Goal: Task Accomplishment & Management: Use online tool/utility

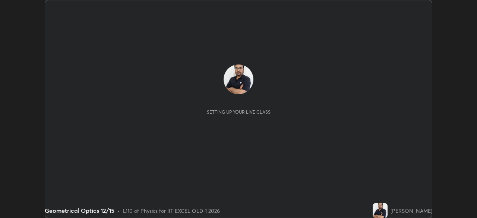
scroll to position [218, 477]
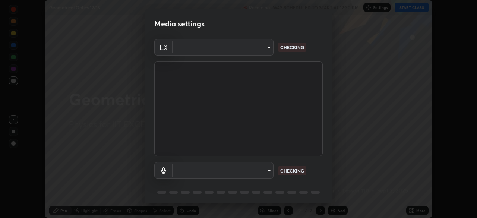
type input "a2c9e0304fea7a197325265949ed38064ec23766b16e4a4df4757bcf8ee53c87"
click at [244, 172] on body "Erase all Geometrical Optics 12/15 Recording WAS SCHEDULED TO START AT 12:30 PM…" at bounding box center [238, 109] width 477 height 218
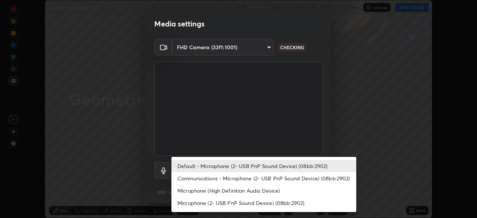
click at [252, 179] on li "Communications - Microphone (2- USB PnP Sound Device) (08bb:2902)" at bounding box center [264, 178] width 185 height 12
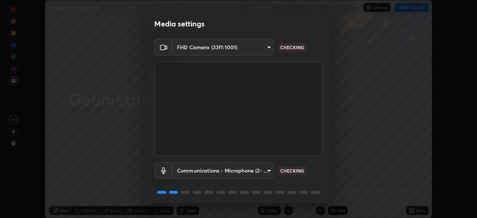
click at [250, 168] on body "Erase all Geometrical Optics 12/15 Recording WAS SCHEDULED TO START AT 12:30 PM…" at bounding box center [238, 109] width 477 height 218
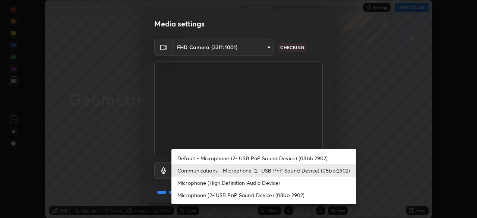
click at [248, 159] on li "Default - Microphone (2- USB PnP Sound Device) (08bb:2902)" at bounding box center [264, 158] width 185 height 12
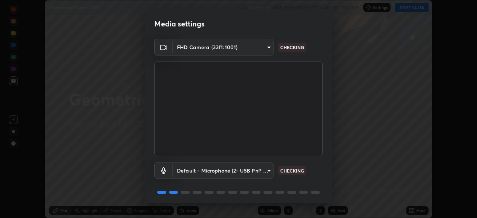
type input "default"
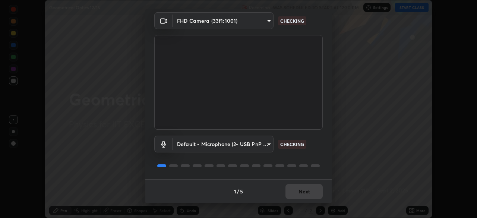
click at [296, 195] on div "1 / 5 Next" at bounding box center [238, 191] width 187 height 24
click at [304, 194] on div "1 / 5 Next" at bounding box center [238, 191] width 187 height 24
click at [302, 193] on div "1 / 5 Next" at bounding box center [238, 191] width 187 height 24
click at [303, 191] on div "1 / 5 Next" at bounding box center [238, 191] width 187 height 24
click at [302, 191] on div "1 / 5 Next" at bounding box center [238, 191] width 187 height 24
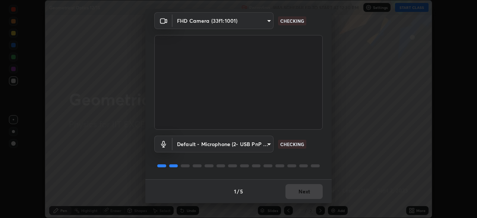
click at [303, 190] on div "1 / 5 Next" at bounding box center [238, 191] width 187 height 24
click at [306, 189] on div "1 / 5 Next" at bounding box center [238, 191] width 187 height 24
click at [303, 188] on div "1 / 5 Next" at bounding box center [238, 191] width 187 height 24
click at [301, 189] on div "1 / 5 Next" at bounding box center [238, 191] width 187 height 24
click at [297, 189] on div "1 / 5 Next" at bounding box center [238, 191] width 187 height 24
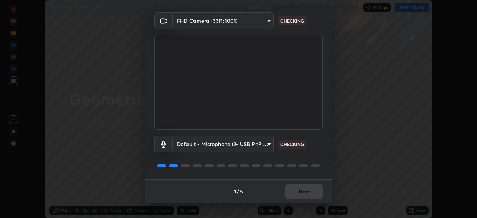
click at [297, 190] on div "1 / 5 Next" at bounding box center [238, 191] width 187 height 24
click at [297, 188] on div "1 / 5 Next" at bounding box center [238, 191] width 187 height 24
click at [297, 189] on div "1 / 5 Next" at bounding box center [238, 191] width 187 height 24
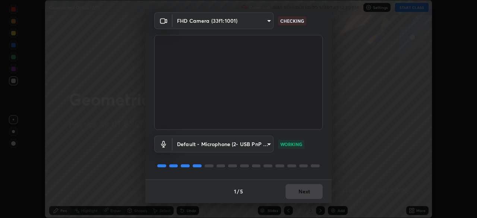
click at [300, 189] on div "1 / 5 Next" at bounding box center [238, 191] width 187 height 24
click at [301, 189] on div "1 / 5 Next" at bounding box center [238, 191] width 187 height 24
click at [301, 193] on div "1 / 5 Next" at bounding box center [238, 191] width 187 height 24
click at [307, 195] on div "1 / 5 Next" at bounding box center [238, 191] width 187 height 24
click at [306, 194] on div "1 / 5 Next" at bounding box center [238, 191] width 187 height 24
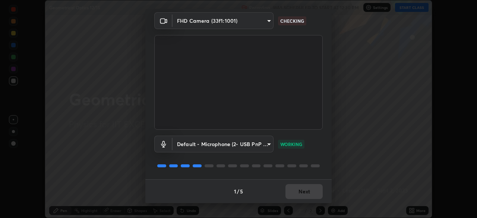
click at [304, 195] on div "1 / 5 Next" at bounding box center [238, 191] width 187 height 24
click at [304, 195] on button "Next" at bounding box center [304, 191] width 37 height 15
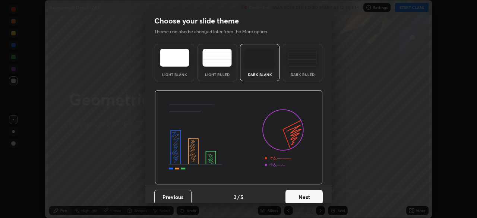
click at [305, 195] on button "Next" at bounding box center [304, 197] width 37 height 15
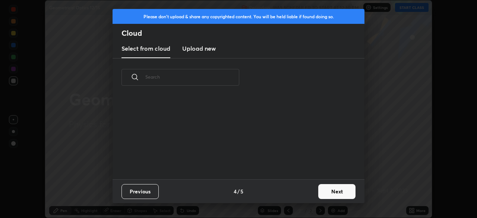
click at [307, 195] on div "Previous 4 / 5 Next" at bounding box center [239, 191] width 252 height 24
click at [323, 192] on button "Next" at bounding box center [337, 191] width 37 height 15
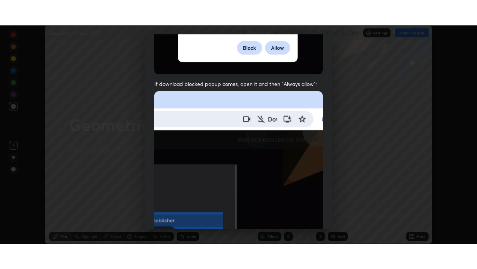
scroll to position [179, 0]
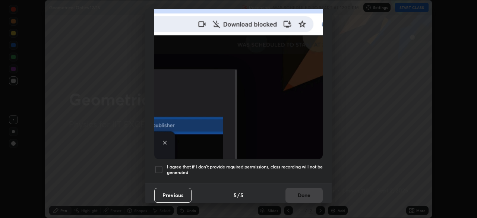
click at [160, 167] on div at bounding box center [158, 169] width 9 height 9
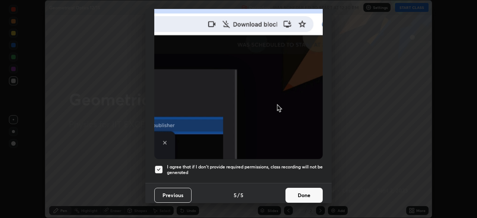
click at [300, 192] on button "Done" at bounding box center [304, 195] width 37 height 15
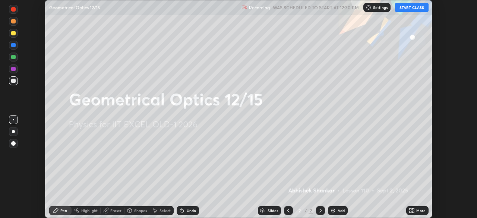
click at [411, 212] on icon at bounding box center [411, 212] width 2 height 2
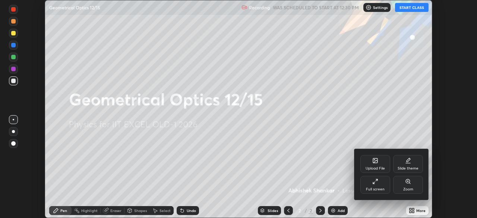
click at [375, 188] on div "Full screen" at bounding box center [375, 190] width 19 height 4
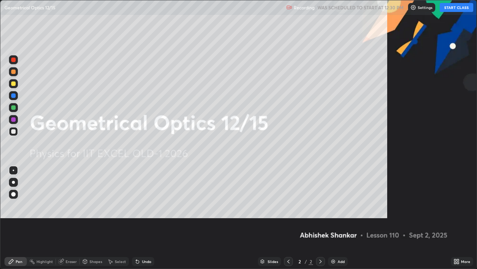
scroll to position [269, 477]
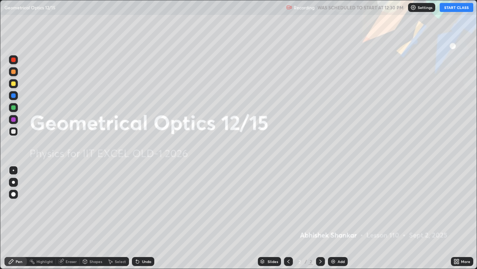
click at [456, 218] on icon at bounding box center [456, 260] width 2 height 2
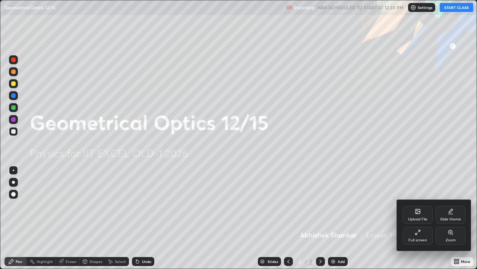
click at [417, 217] on div "Upload File" at bounding box center [417, 219] width 19 height 4
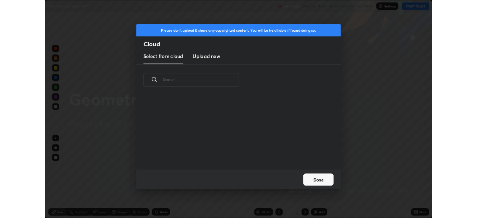
scroll to position [92, 239]
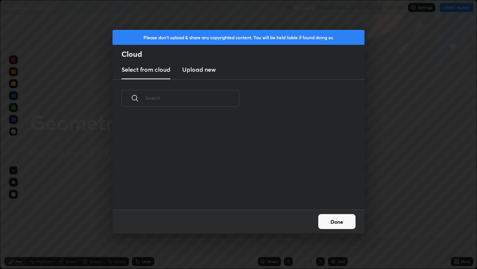
click at [210, 74] on new "Upload new" at bounding box center [199, 69] width 34 height 19
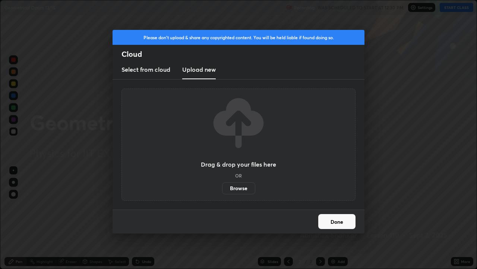
click at [247, 189] on label "Browse" at bounding box center [238, 188] width 33 height 12
click at [222, 189] on input "Browse" at bounding box center [222, 188] width 0 height 12
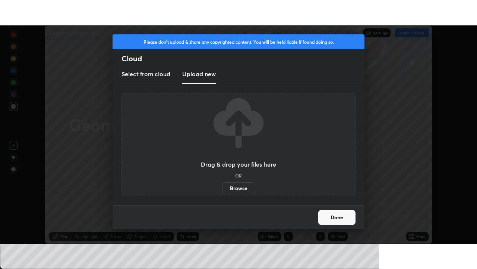
scroll to position [37084, 36825]
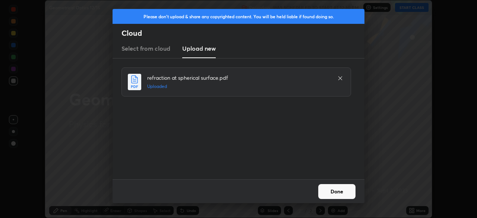
click at [338, 193] on button "Done" at bounding box center [337, 191] width 37 height 15
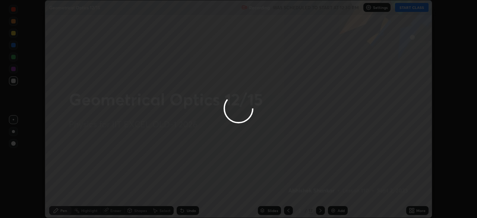
click at [415, 212] on div at bounding box center [238, 109] width 477 height 218
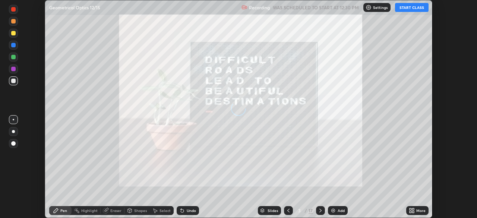
click at [411, 209] on icon at bounding box center [411, 210] width 2 height 2
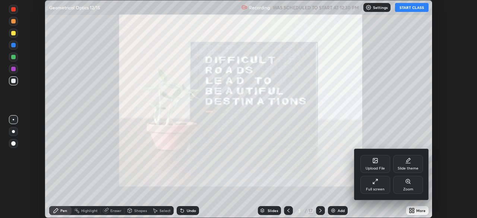
click at [378, 189] on div "Full screen" at bounding box center [375, 190] width 19 height 4
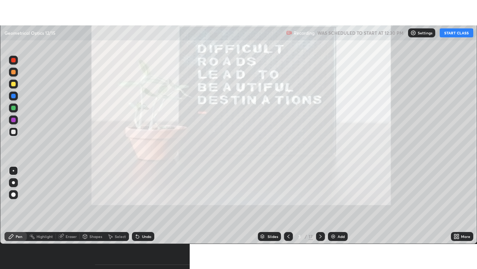
scroll to position [269, 477]
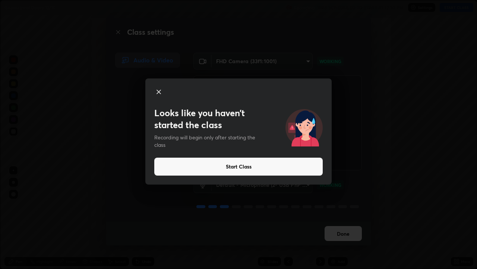
click at [315, 167] on button "Start Class" at bounding box center [238, 166] width 169 height 18
click at [315, 168] on button "Start Class" at bounding box center [238, 166] width 169 height 18
click at [312, 165] on video at bounding box center [278, 122] width 169 height 95
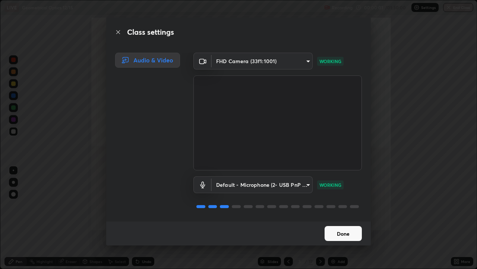
click at [344, 218] on button "Done" at bounding box center [343, 233] width 37 height 15
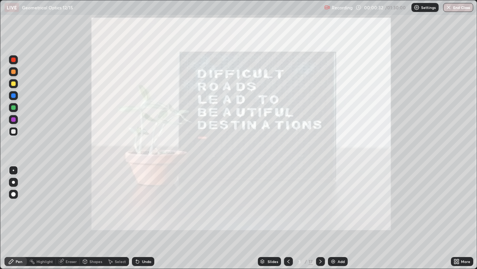
click at [320, 218] on icon at bounding box center [321, 261] width 6 height 6
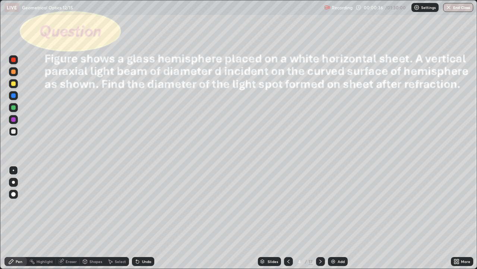
click at [92, 218] on div "Shapes" at bounding box center [96, 261] width 13 height 4
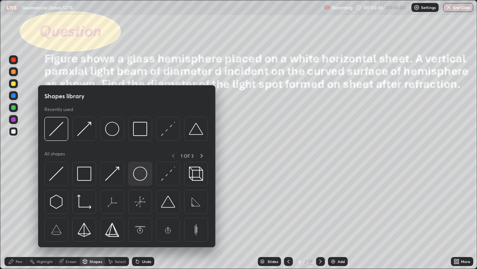
click at [134, 175] on img at bounding box center [140, 173] width 14 height 14
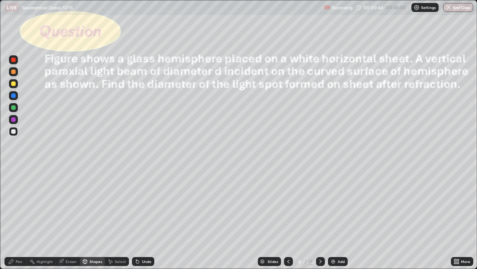
click at [94, 218] on div "Shapes" at bounding box center [92, 261] width 25 height 9
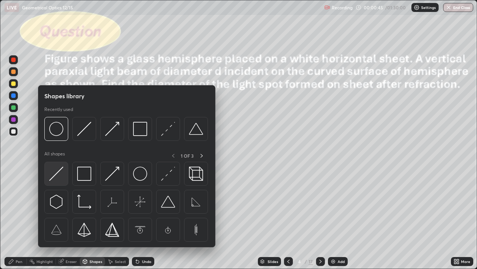
click at [63, 177] on img at bounding box center [56, 173] width 14 height 14
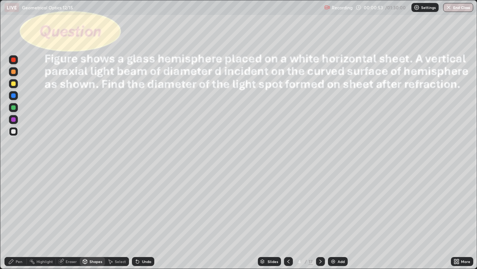
click at [71, 218] on div "Eraser" at bounding box center [71, 261] width 11 height 4
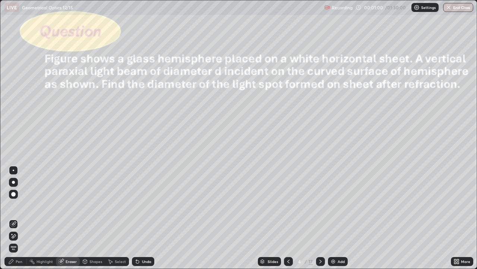
click at [95, 218] on div "Shapes" at bounding box center [96, 261] width 13 height 4
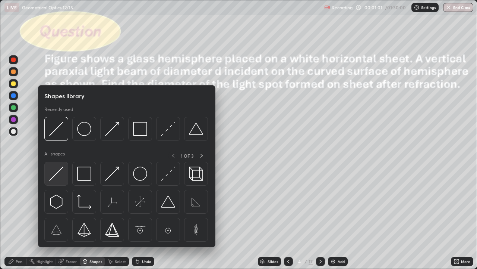
click at [63, 173] on img at bounding box center [56, 173] width 14 height 14
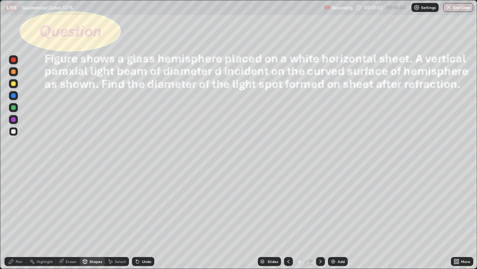
click at [16, 86] on div at bounding box center [13, 83] width 9 height 9
click at [123, 218] on div "Select" at bounding box center [120, 261] width 11 height 4
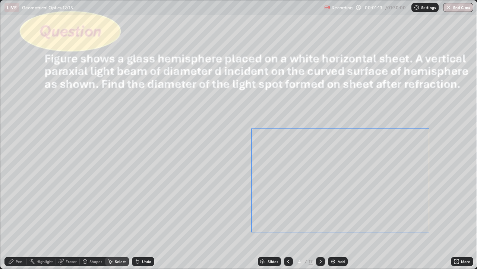
click at [299, 204] on div "0 ° Undo Copy Duplicate Duplicate to new slide Delete" at bounding box center [238, 134] width 477 height 268
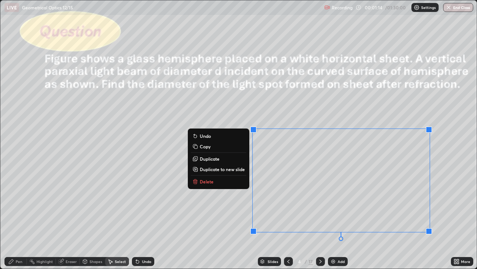
click at [201, 218] on div "0 ° Undo Copy Duplicate Duplicate to new slide Delete" at bounding box center [238, 134] width 477 height 268
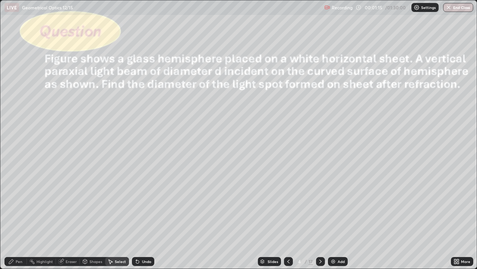
click at [92, 218] on div "Shapes" at bounding box center [92, 261] width 25 height 9
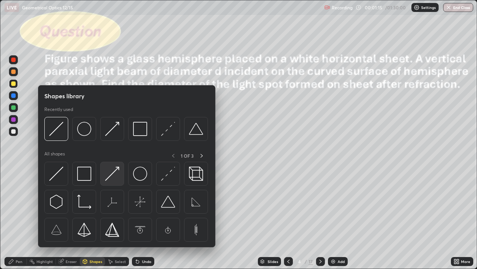
click at [114, 175] on img at bounding box center [112, 173] width 14 height 14
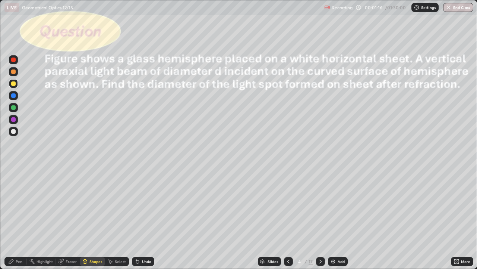
click at [14, 121] on div at bounding box center [13, 119] width 4 height 4
click at [150, 218] on div "Undo" at bounding box center [146, 261] width 9 height 4
click at [22, 218] on div "Pen" at bounding box center [19, 261] width 7 height 4
click at [16, 134] on div at bounding box center [13, 131] width 9 height 9
click at [16, 133] on div at bounding box center [13, 131] width 9 height 9
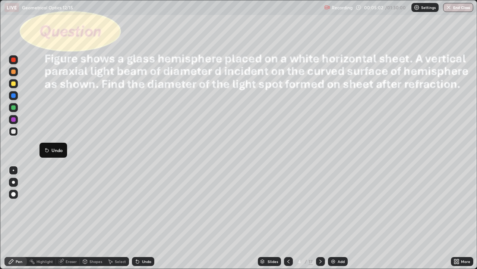
click at [14, 84] on div at bounding box center [13, 83] width 4 height 4
click at [112, 218] on icon at bounding box center [111, 261] width 4 height 4
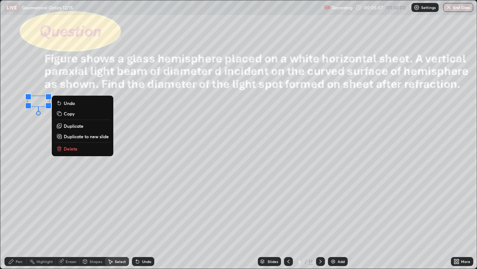
click at [16, 218] on div "Pen" at bounding box center [19, 261] width 7 height 4
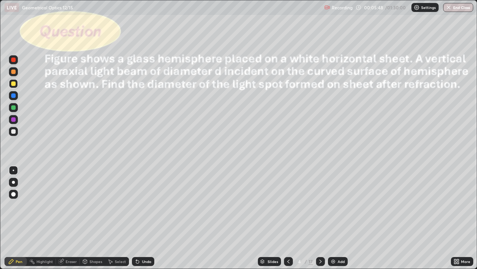
click at [90, 218] on div "Shapes" at bounding box center [96, 261] width 13 height 4
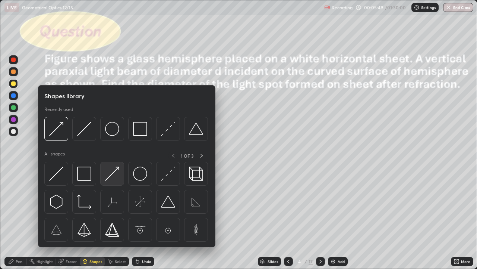
click at [115, 178] on img at bounding box center [112, 173] width 14 height 14
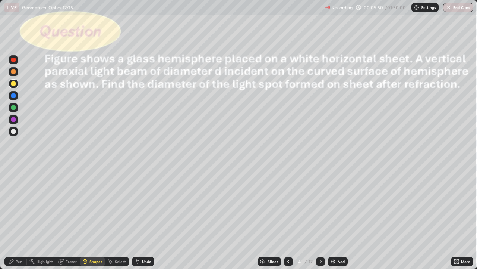
click at [14, 119] on div at bounding box center [13, 119] width 4 height 4
click at [99, 218] on div "Shapes" at bounding box center [96, 261] width 13 height 4
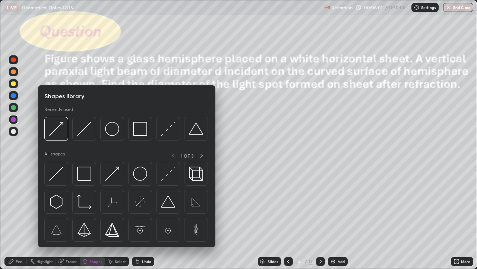
click at [169, 178] on img at bounding box center [168, 173] width 14 height 14
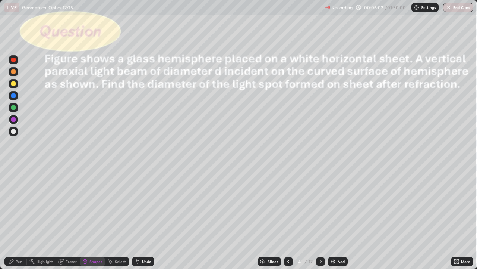
click at [14, 131] on div at bounding box center [13, 131] width 4 height 4
click at [19, 218] on div "Pen" at bounding box center [19, 261] width 7 height 4
click at [347, 218] on div "Add" at bounding box center [338, 261] width 20 height 9
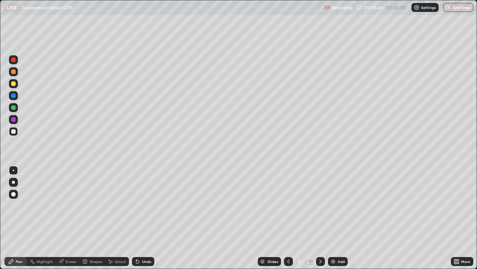
click at [289, 218] on icon at bounding box center [289, 261] width 6 height 6
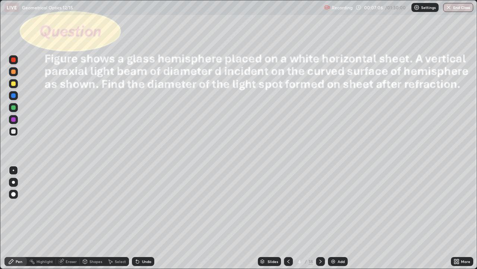
click at [141, 218] on div "Undo" at bounding box center [143, 261] width 22 height 9
click at [323, 218] on icon at bounding box center [321, 261] width 6 height 6
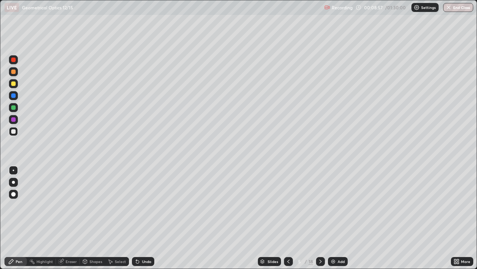
click at [323, 218] on div at bounding box center [320, 261] width 9 height 9
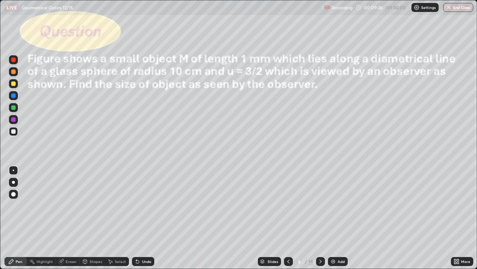
click at [93, 218] on div "Shapes" at bounding box center [96, 261] width 13 height 4
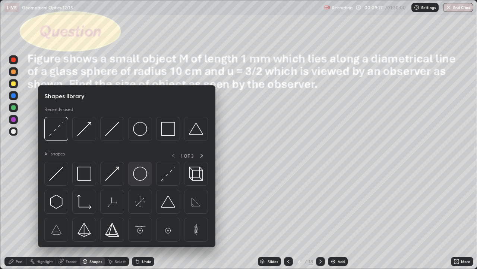
click at [140, 175] on img at bounding box center [140, 173] width 14 height 14
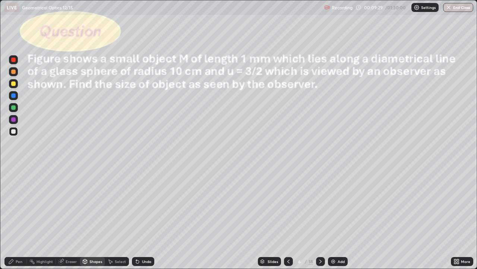
click at [93, 218] on div "Shapes" at bounding box center [96, 261] width 13 height 4
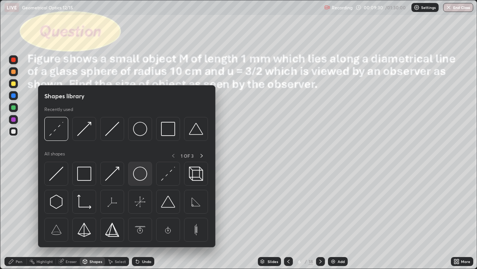
click at [144, 175] on img at bounding box center [140, 173] width 14 height 14
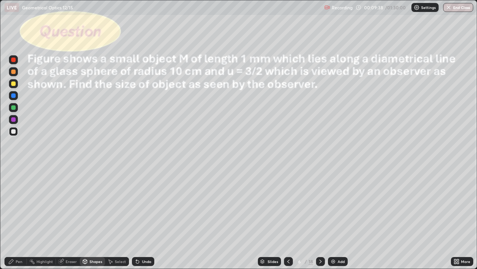
click at [93, 218] on div "Shapes" at bounding box center [96, 261] width 13 height 4
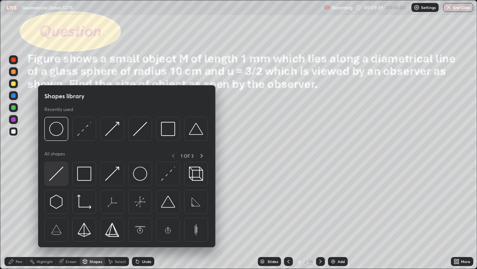
click at [63, 176] on img at bounding box center [56, 173] width 14 height 14
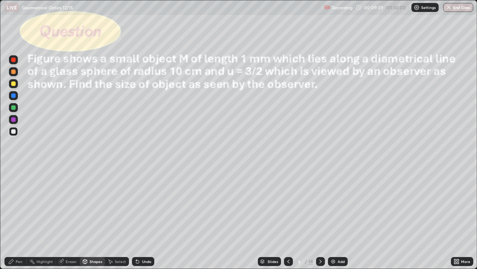
click at [13, 84] on div at bounding box center [13, 83] width 4 height 4
click at [97, 218] on div "Shapes" at bounding box center [96, 261] width 13 height 4
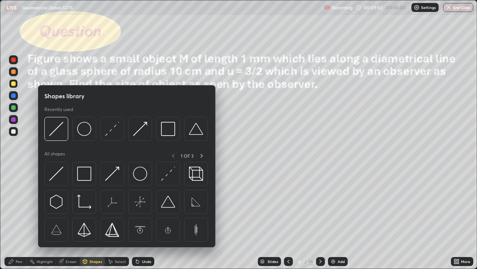
click at [165, 134] on img at bounding box center [168, 129] width 14 height 14
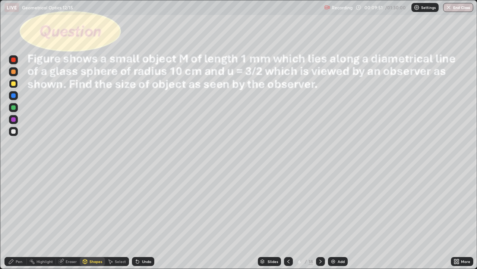
click at [14, 107] on div at bounding box center [13, 107] width 4 height 4
click at [22, 218] on div "Pen" at bounding box center [15, 261] width 22 height 9
click at [13, 132] on div at bounding box center [13, 131] width 4 height 4
click at [147, 218] on div "Undo" at bounding box center [146, 261] width 9 height 4
click at [117, 218] on div "Select" at bounding box center [120, 261] width 11 height 4
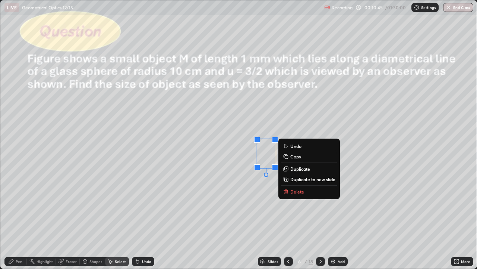
click at [293, 190] on p "Delete" at bounding box center [298, 191] width 14 height 6
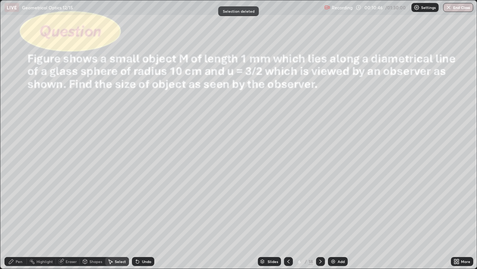
click at [21, 218] on div "Pen" at bounding box center [19, 261] width 7 height 4
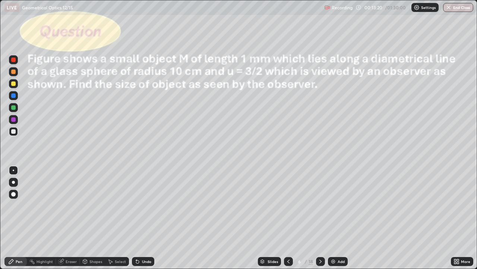
click at [95, 218] on div "Shapes" at bounding box center [96, 261] width 13 height 4
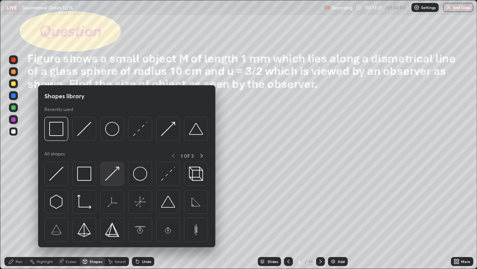
click at [116, 178] on img at bounding box center [112, 173] width 14 height 14
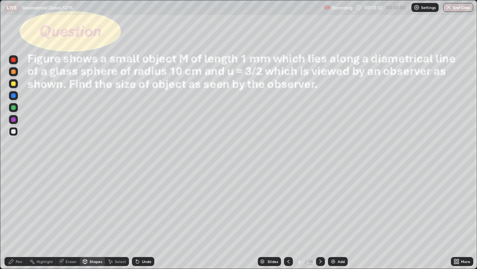
click at [98, 218] on div "Shapes" at bounding box center [96, 261] width 13 height 4
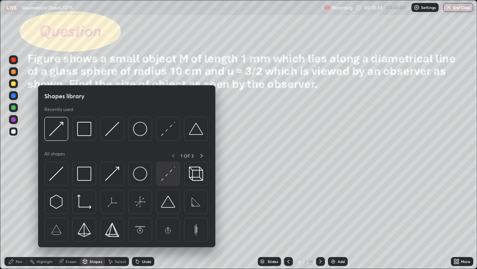
click at [169, 177] on img at bounding box center [168, 173] width 14 height 14
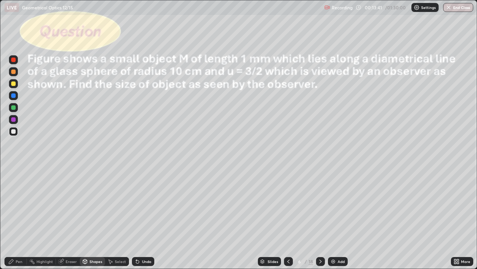
click at [17, 218] on div "Pen" at bounding box center [19, 261] width 7 height 4
click at [14, 84] on div at bounding box center [13, 83] width 4 height 4
click at [14, 131] on div at bounding box center [13, 131] width 4 height 4
click at [14, 84] on div at bounding box center [13, 83] width 4 height 4
click at [116, 218] on div "Select" at bounding box center [117, 261] width 24 height 9
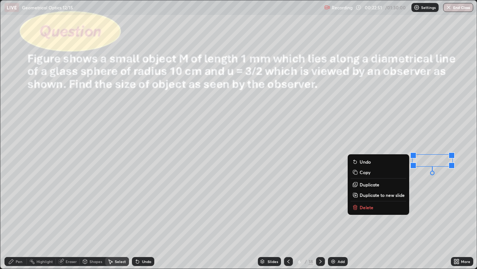
click at [383, 218] on div "0 ° Undo Copy Duplicate Duplicate to new slide Delete" at bounding box center [238, 134] width 477 height 268
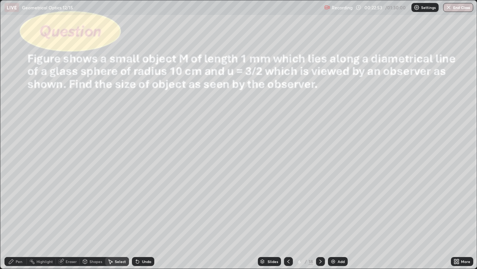
click at [20, 218] on div "Pen" at bounding box center [19, 261] width 7 height 4
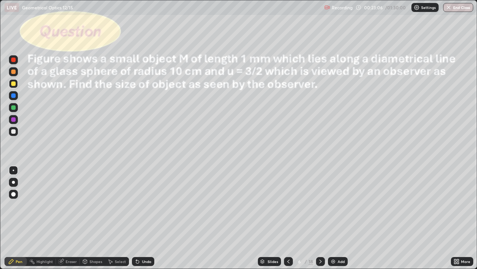
click at [118, 218] on div "Select" at bounding box center [120, 261] width 11 height 4
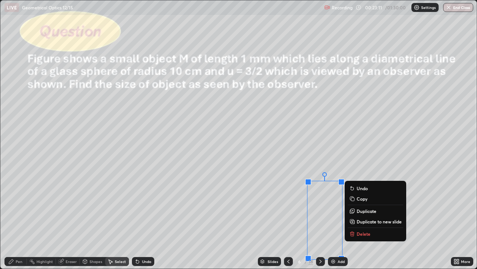
click at [266, 187] on div "0 ° Undo Copy Duplicate Duplicate to new slide Delete" at bounding box center [238, 134] width 477 height 268
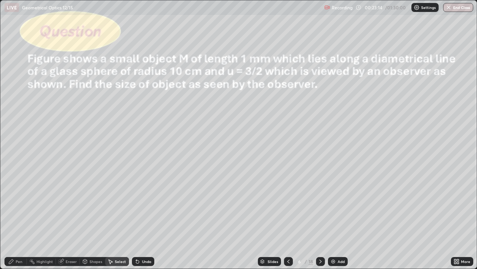
click at [14, 218] on div "Pen" at bounding box center [15, 261] width 22 height 9
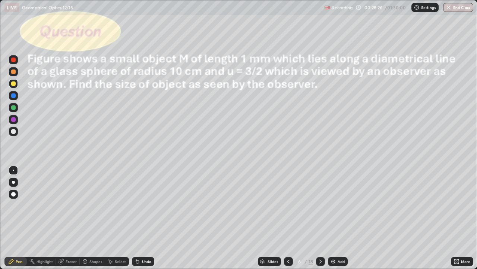
click at [322, 218] on icon at bounding box center [321, 261] width 6 height 6
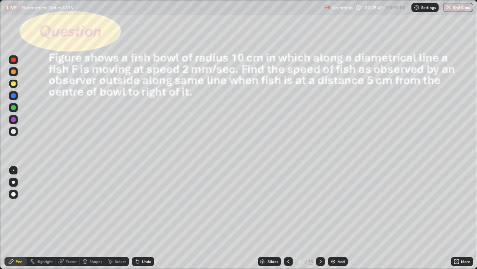
click at [93, 218] on div "Shapes" at bounding box center [96, 261] width 13 height 4
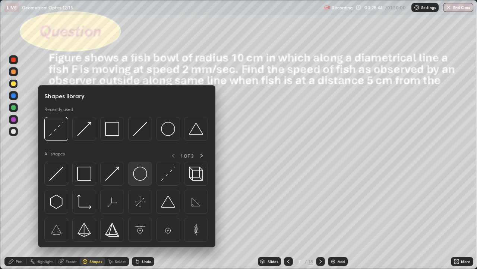
click at [140, 176] on img at bounding box center [140, 173] width 14 height 14
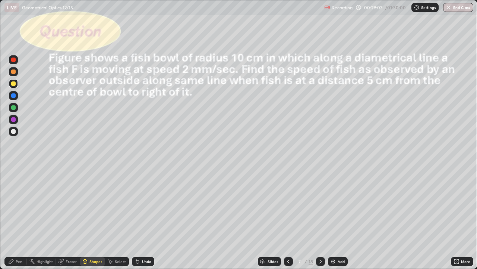
click at [13, 132] on div at bounding box center [13, 131] width 4 height 4
click at [19, 218] on div "Pen" at bounding box center [19, 261] width 7 height 4
click at [150, 218] on div "Undo" at bounding box center [146, 261] width 9 height 4
click at [14, 84] on div at bounding box center [13, 83] width 4 height 4
click at [14, 85] on div at bounding box center [13, 83] width 4 height 4
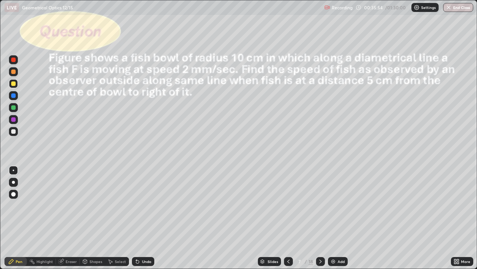
click at [16, 131] on div at bounding box center [13, 131] width 9 height 9
click at [15, 85] on div at bounding box center [13, 83] width 4 height 4
click at [14, 132] on div at bounding box center [13, 131] width 4 height 4
click at [146, 218] on div "Undo" at bounding box center [146, 261] width 9 height 4
click at [145, 218] on div "Undo" at bounding box center [146, 261] width 9 height 4
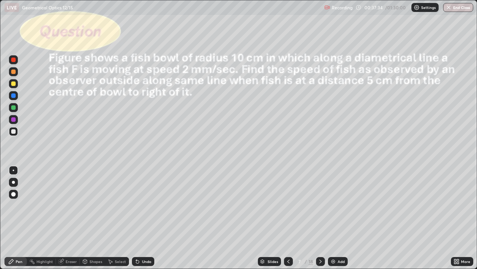
click at [15, 85] on div at bounding box center [13, 83] width 4 height 4
click at [320, 218] on icon at bounding box center [321, 261] width 6 height 6
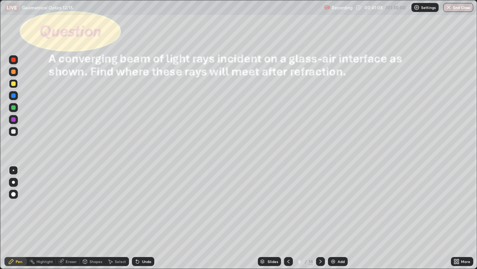
click at [288, 218] on icon at bounding box center [289, 261] width 6 height 6
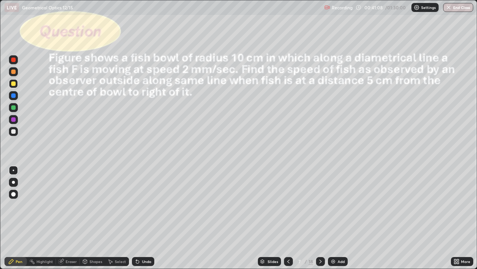
click at [336, 218] on div "Add" at bounding box center [338, 261] width 20 height 9
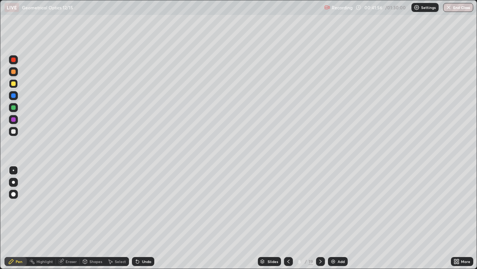
click at [320, 218] on icon at bounding box center [321, 261] width 2 height 4
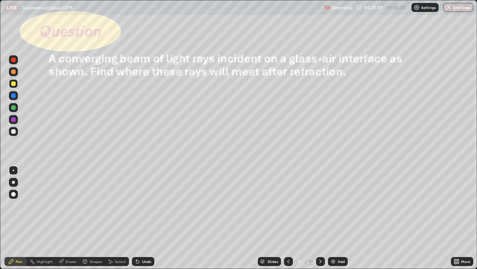
click at [288, 218] on icon at bounding box center [289, 261] width 6 height 6
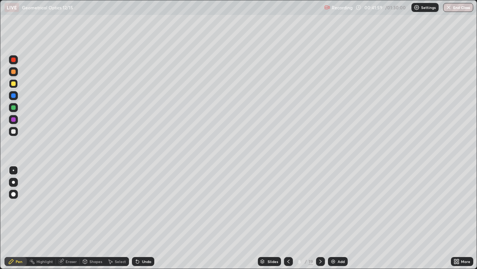
click at [288, 218] on icon at bounding box center [289, 261] width 6 height 6
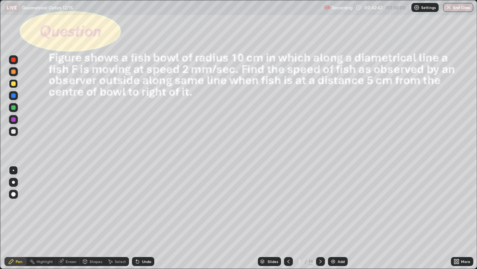
click at [320, 218] on icon at bounding box center [321, 261] width 6 height 6
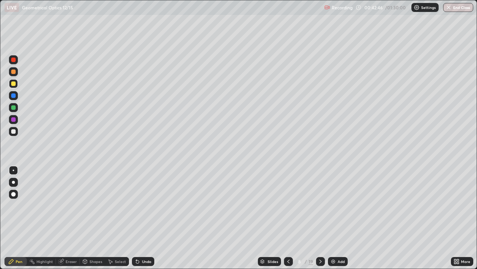
click at [319, 218] on icon at bounding box center [321, 261] width 6 height 6
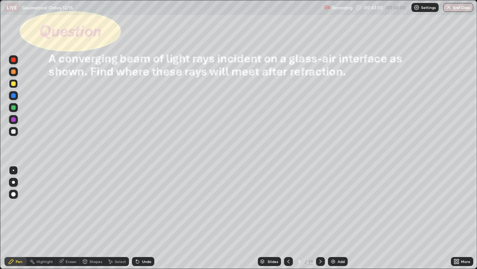
click at [91, 218] on div "Shapes" at bounding box center [96, 261] width 13 height 4
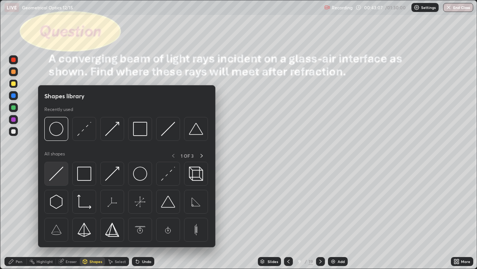
click at [57, 174] on img at bounding box center [56, 173] width 14 height 14
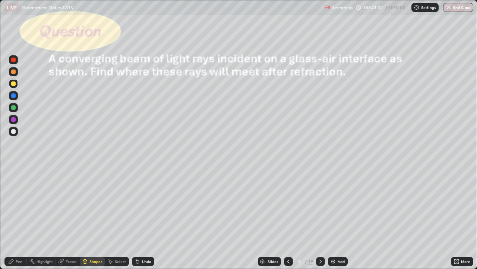
click at [14, 129] on div at bounding box center [13, 131] width 4 height 4
click at [94, 218] on div "Shapes" at bounding box center [96, 261] width 13 height 4
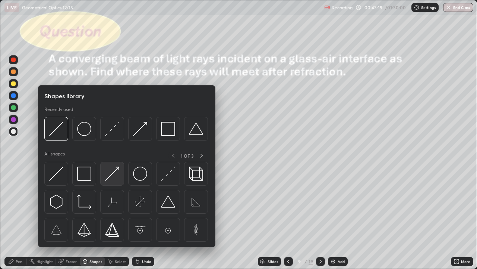
click at [115, 178] on img at bounding box center [112, 173] width 14 height 14
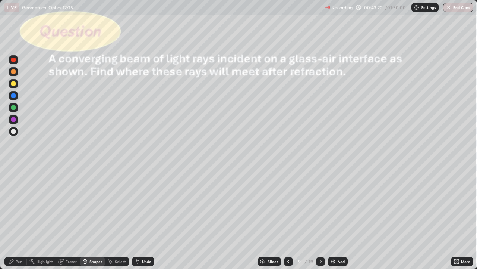
click at [14, 84] on div at bounding box center [13, 83] width 4 height 4
click at [13, 130] on div at bounding box center [13, 131] width 4 height 4
click at [89, 218] on div "Shapes" at bounding box center [92, 261] width 25 height 9
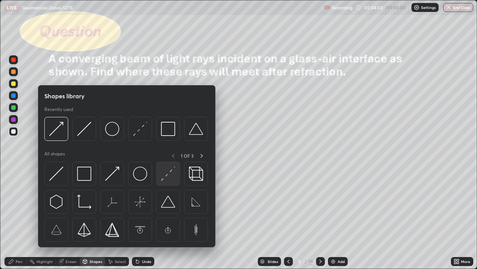
click at [168, 180] on img at bounding box center [168, 173] width 14 height 14
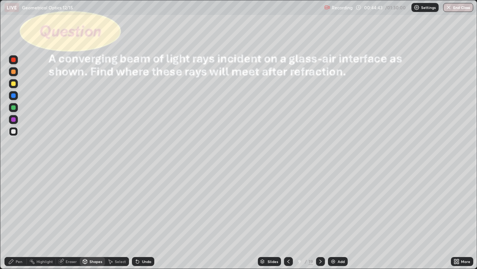
click at [21, 218] on div "Pen" at bounding box center [19, 261] width 7 height 4
click at [13, 84] on div at bounding box center [13, 83] width 4 height 4
click at [64, 218] on div "Eraser" at bounding box center [68, 261] width 24 height 9
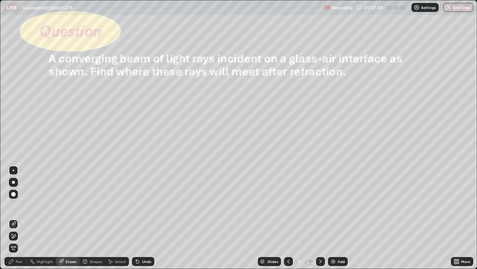
click at [21, 218] on div "Pen" at bounding box center [19, 261] width 7 height 4
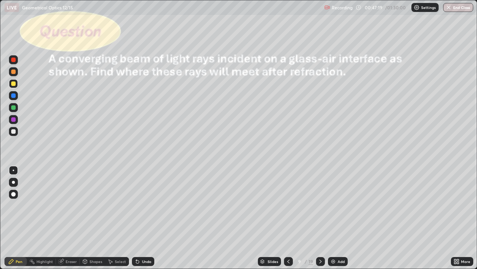
click at [93, 218] on div "Shapes" at bounding box center [96, 261] width 13 height 4
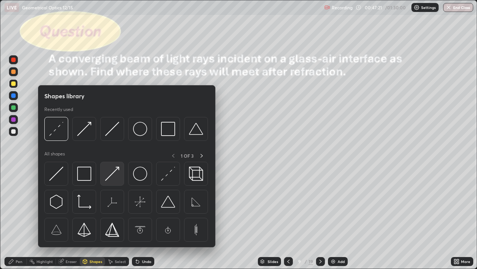
click at [114, 174] on img at bounding box center [112, 173] width 14 height 14
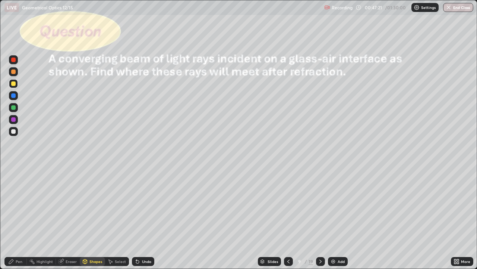
click at [14, 107] on div at bounding box center [13, 107] width 4 height 4
click at [320, 218] on icon at bounding box center [321, 261] width 6 height 6
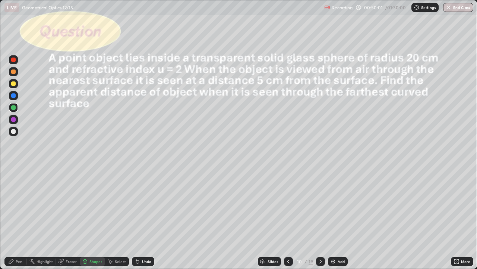
click at [93, 218] on div "Shapes" at bounding box center [96, 261] width 13 height 4
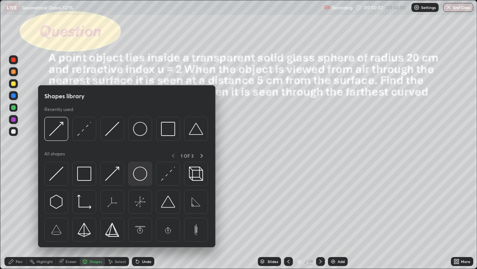
click at [141, 176] on img at bounding box center [140, 173] width 14 height 14
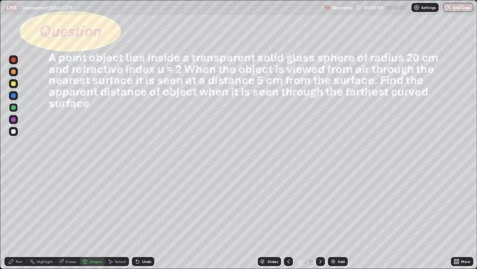
click at [20, 218] on div "Pen" at bounding box center [19, 261] width 7 height 4
click at [88, 218] on div "Shapes" at bounding box center [92, 261] width 25 height 9
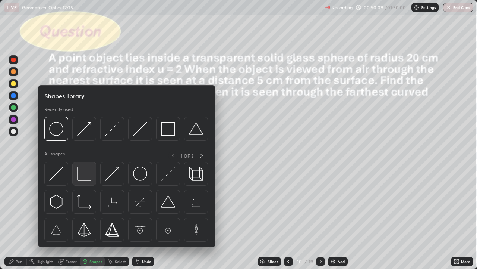
click at [88, 175] on img at bounding box center [84, 173] width 14 height 14
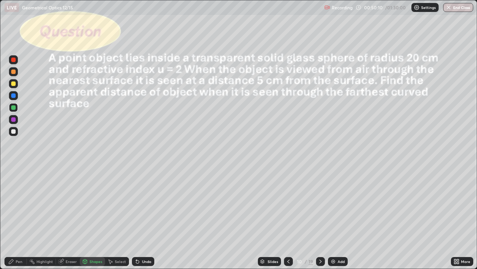
click at [13, 84] on div at bounding box center [13, 83] width 4 height 4
click at [96, 218] on div "Shapes" at bounding box center [96, 261] width 13 height 4
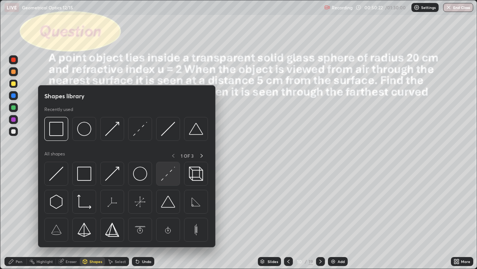
click at [169, 175] on img at bounding box center [168, 173] width 14 height 14
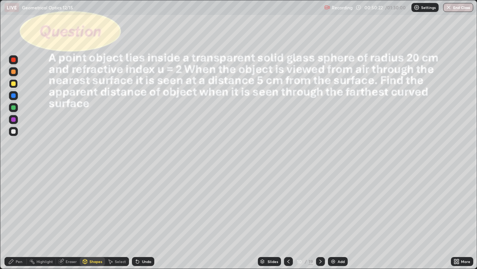
click at [16, 135] on div at bounding box center [13, 131] width 9 height 9
click at [22, 218] on div "Pen" at bounding box center [15, 261] width 22 height 9
click at [146, 218] on div "Undo" at bounding box center [146, 261] width 9 height 4
click at [14, 84] on div at bounding box center [13, 83] width 4 height 4
click at [15, 132] on div at bounding box center [13, 131] width 4 height 4
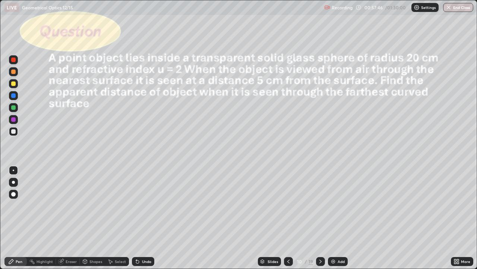
click at [143, 218] on div "Undo" at bounding box center [143, 261] width 22 height 9
click at [63, 218] on icon at bounding box center [61, 261] width 5 height 5
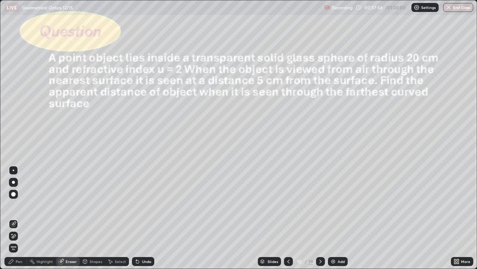
click at [16, 218] on div "Pen" at bounding box center [19, 261] width 7 height 4
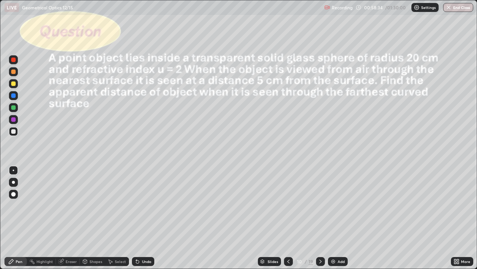
click at [12, 134] on div at bounding box center [13, 131] width 9 height 9
click at [117, 218] on div "Select" at bounding box center [120, 261] width 11 height 4
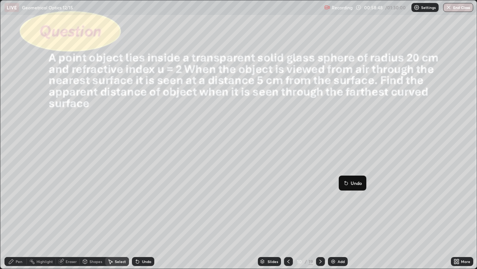
click at [264, 126] on div "0 ° Undo Copy Duplicate Duplicate to new slide Delete" at bounding box center [238, 134] width 477 height 268
click at [282, 198] on div "0 ° Undo Copy Duplicate Duplicate to new slide Delete" at bounding box center [238, 134] width 477 height 268
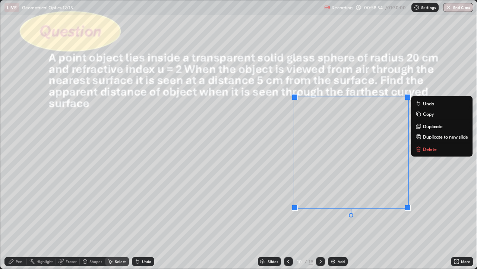
click at [281, 205] on div "0 ° Undo Copy Duplicate Duplicate to new slide Delete" at bounding box center [238, 134] width 477 height 268
click at [299, 218] on div "0 ° Undo Copy Duplicate Duplicate to new slide Delete" at bounding box center [238, 134] width 477 height 268
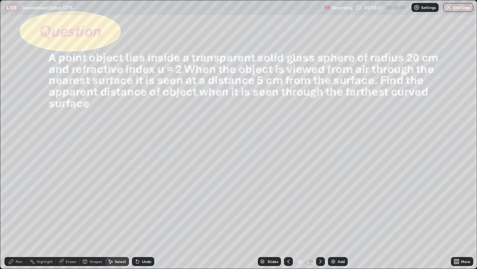
click at [66, 218] on div "Eraser" at bounding box center [71, 261] width 11 height 4
click at [18, 218] on div "Pen" at bounding box center [19, 261] width 7 height 4
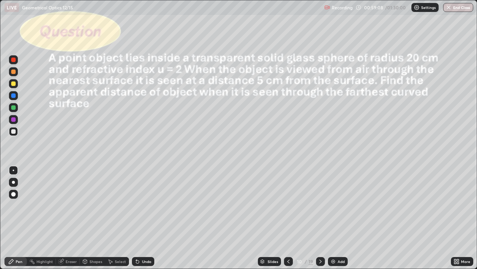
click at [145, 218] on div "Undo" at bounding box center [143, 261] width 22 height 9
click at [141, 218] on div "Undo" at bounding box center [143, 261] width 22 height 9
click at [71, 218] on div "Eraser" at bounding box center [71, 261] width 11 height 4
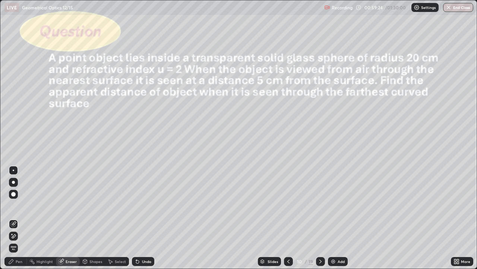
click at [19, 218] on div "Pen" at bounding box center [19, 261] width 7 height 4
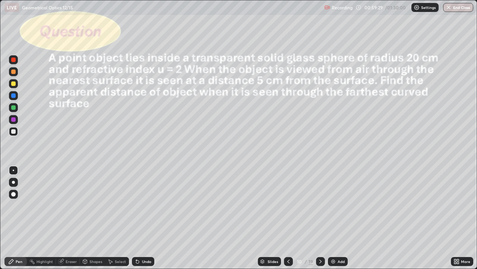
click at [116, 218] on div "Select" at bounding box center [120, 261] width 11 height 4
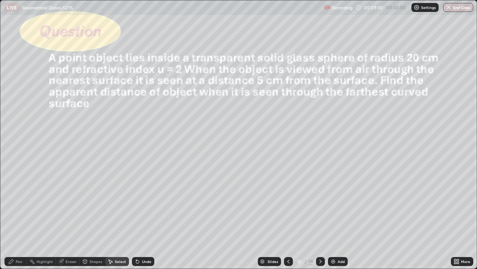
click at [215, 189] on div "0 ° Undo Copy Duplicate Duplicate to new slide Delete" at bounding box center [238, 134] width 477 height 268
click at [225, 218] on div "0 ° Undo Copy Duplicate Duplicate to new slide Delete" at bounding box center [238, 134] width 477 height 268
click at [21, 218] on div "Pen" at bounding box center [19, 261] width 7 height 4
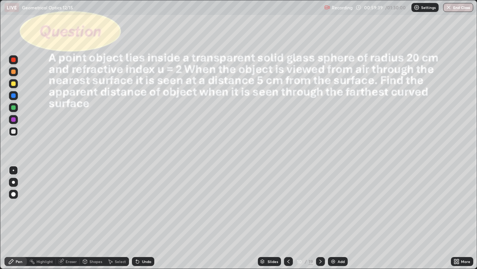
click at [15, 84] on div at bounding box center [13, 83] width 4 height 4
click at [90, 218] on div "Shapes" at bounding box center [96, 261] width 13 height 4
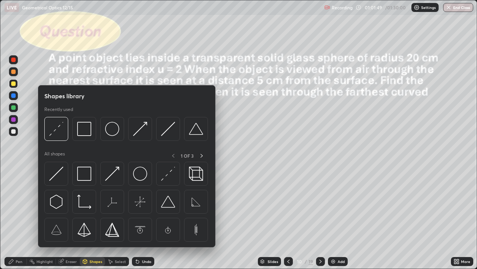
click at [111, 177] on img at bounding box center [112, 173] width 14 height 14
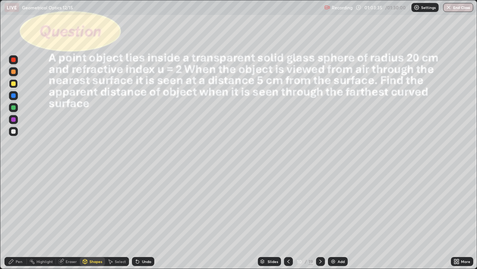
click at [298, 218] on div "10" at bounding box center [299, 261] width 7 height 4
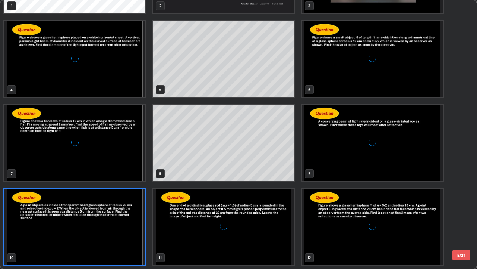
scroll to position [266, 473]
click at [294, 218] on div "1 2 3 4 5 6 7 8 9 10 11 12 13 14 15 16 17 18" at bounding box center [232, 134] width 464 height 268
click at [354, 159] on img "grid" at bounding box center [372, 142] width 141 height 76
click at [353, 159] on img "grid" at bounding box center [372, 142] width 141 height 76
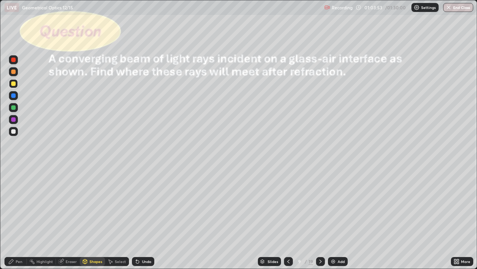
click at [320, 218] on icon at bounding box center [321, 261] width 6 height 6
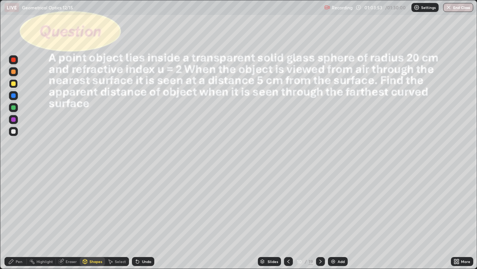
click at [320, 218] on icon at bounding box center [321, 261] width 6 height 6
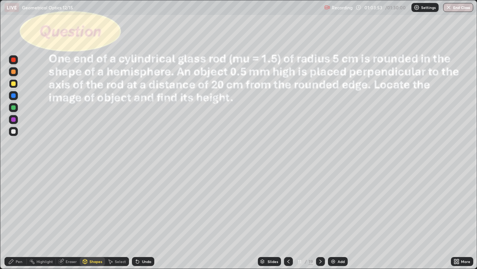
click at [322, 218] on icon at bounding box center [321, 261] width 6 height 6
click at [299, 218] on div "12" at bounding box center [299, 261] width 7 height 4
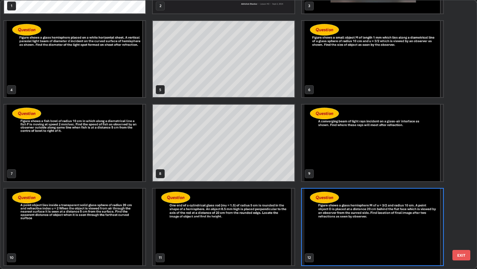
click at [338, 218] on img "grid" at bounding box center [372, 226] width 141 height 76
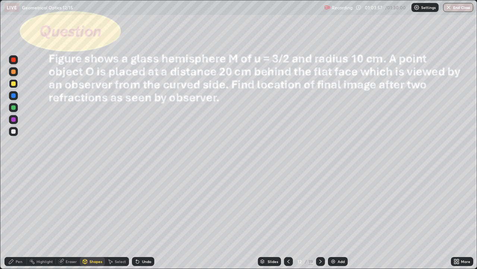
click at [288, 218] on icon at bounding box center [289, 261] width 6 height 6
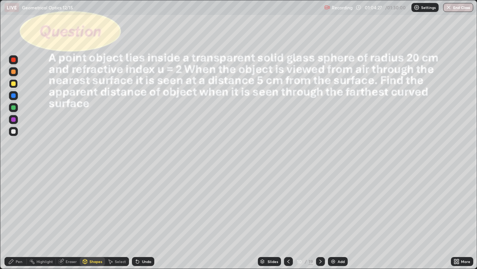
click at [127, 218] on div "Select" at bounding box center [117, 261] width 24 height 9
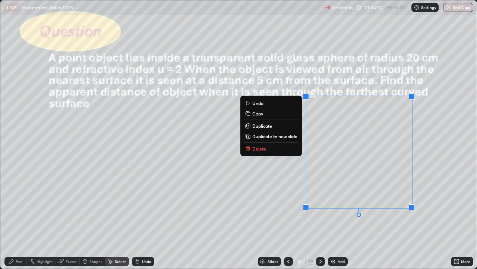
click at [285, 137] on p "Duplicate to new slide" at bounding box center [275, 136] width 45 height 6
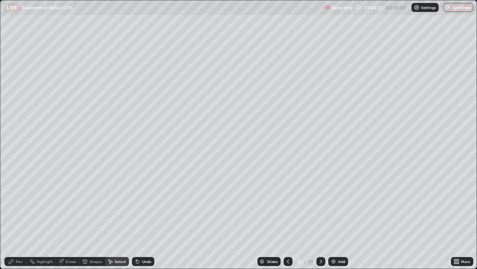
click at [97, 218] on div "Shapes" at bounding box center [96, 261] width 13 height 4
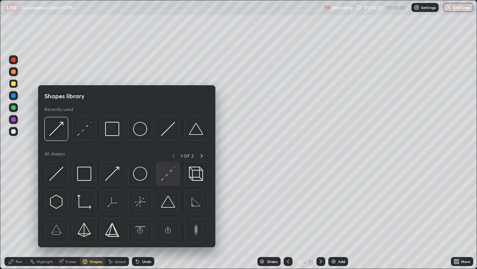
click at [163, 175] on img at bounding box center [168, 173] width 14 height 14
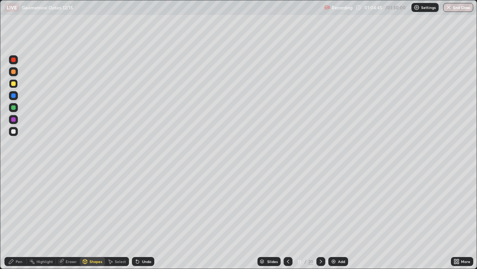
click at [97, 218] on div "Shapes" at bounding box center [96, 261] width 13 height 4
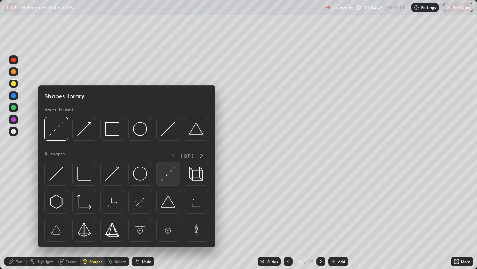
click at [166, 180] on img at bounding box center [168, 173] width 14 height 14
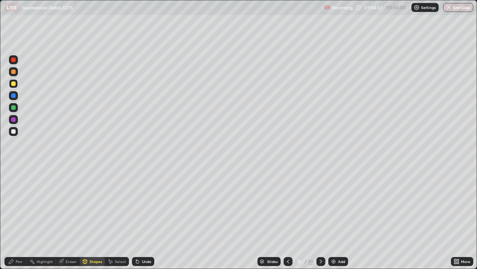
click at [94, 218] on div "Shapes" at bounding box center [96, 261] width 13 height 4
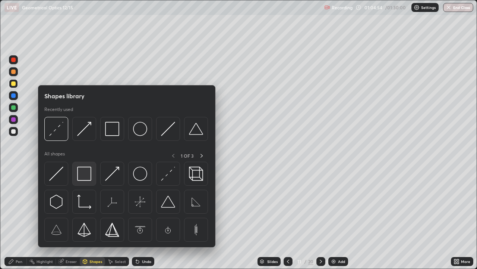
click at [90, 177] on img at bounding box center [84, 173] width 14 height 14
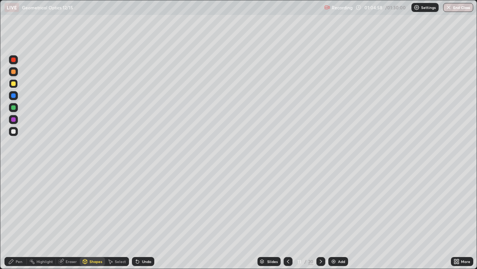
click at [93, 218] on div "Shapes" at bounding box center [96, 261] width 13 height 4
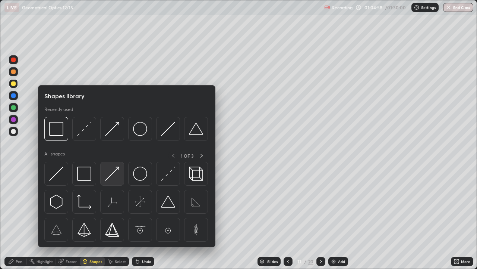
click at [117, 176] on img at bounding box center [112, 173] width 14 height 14
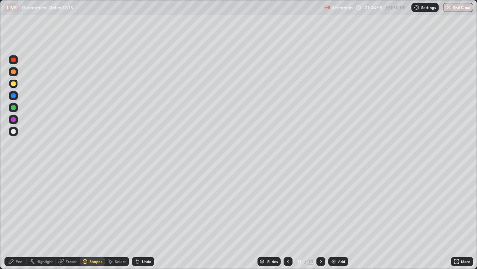
click at [15, 109] on div at bounding box center [13, 107] width 4 height 4
click at [320, 218] on icon at bounding box center [321, 261] width 6 height 6
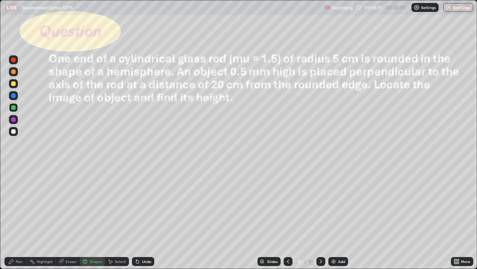
click at [17, 218] on div "Pen" at bounding box center [15, 261] width 22 height 9
click at [14, 132] on div at bounding box center [13, 131] width 4 height 4
click at [90, 218] on div "Shapes" at bounding box center [96, 261] width 13 height 4
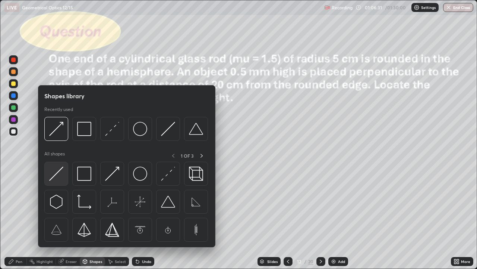
click at [62, 177] on img at bounding box center [56, 173] width 14 height 14
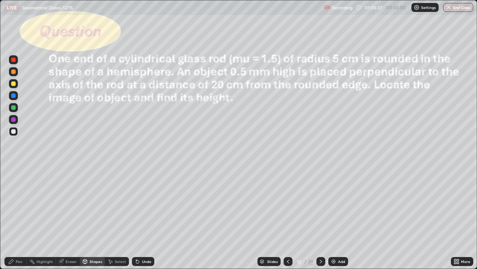
click at [100, 218] on div "Shapes" at bounding box center [96, 261] width 13 height 4
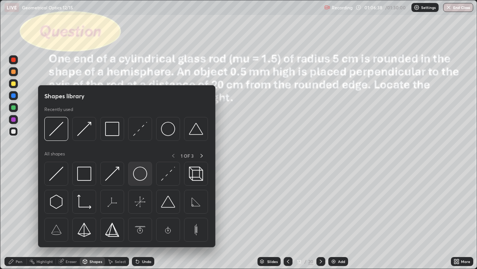
click at [144, 173] on img at bounding box center [140, 173] width 14 height 14
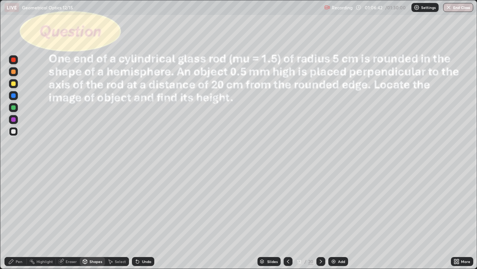
click at [72, 218] on div "Eraser" at bounding box center [71, 261] width 11 height 4
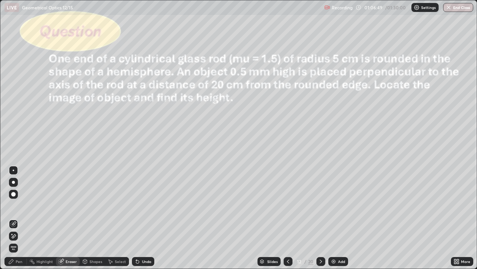
click at [120, 218] on div "Select" at bounding box center [120, 261] width 11 height 4
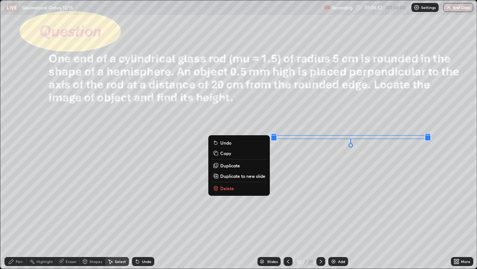
click at [235, 167] on p "Duplicate" at bounding box center [230, 165] width 20 height 6
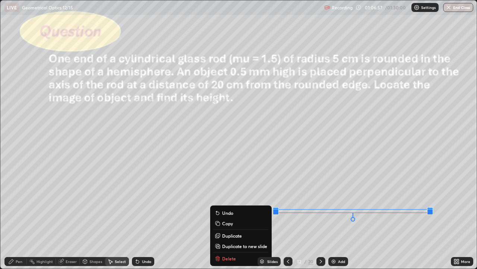
click at [347, 218] on div "0 ° Undo Copy Duplicate Duplicate to new slide Delete" at bounding box center [238, 134] width 477 height 268
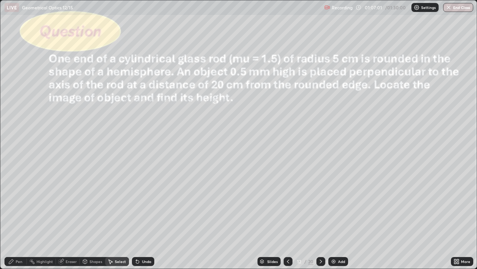
click at [88, 218] on div "Shapes" at bounding box center [92, 261] width 25 height 9
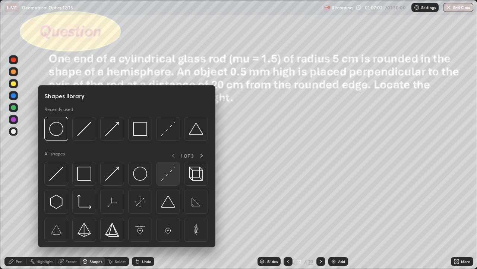
click at [168, 175] on img at bounding box center [168, 173] width 14 height 14
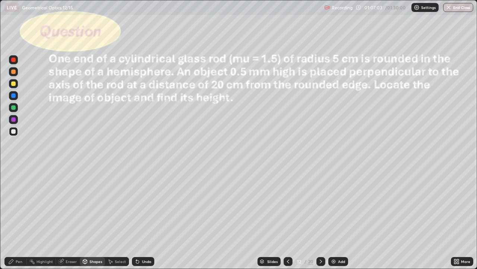
click at [14, 109] on div at bounding box center [13, 107] width 4 height 4
click at [90, 218] on div "Shapes" at bounding box center [96, 261] width 13 height 4
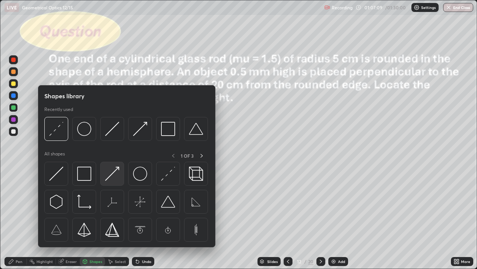
click at [113, 175] on img at bounding box center [112, 173] width 14 height 14
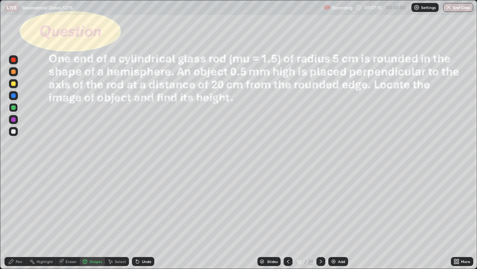
click at [12, 85] on div at bounding box center [13, 83] width 4 height 4
click at [15, 218] on div "Pen" at bounding box center [15, 261] width 22 height 9
click at [91, 218] on div "Shapes" at bounding box center [96, 261] width 13 height 4
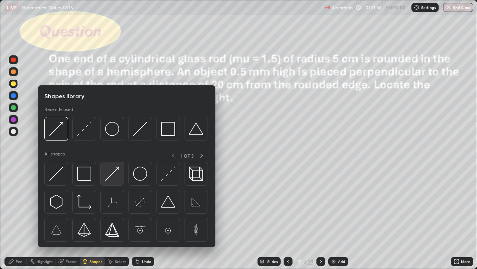
click at [109, 179] on img at bounding box center [112, 173] width 14 height 14
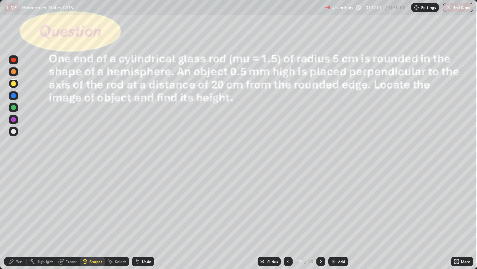
click at [17, 218] on div "Pen" at bounding box center [19, 261] width 7 height 4
click at [14, 131] on div at bounding box center [13, 131] width 4 height 4
click at [14, 84] on div at bounding box center [13, 83] width 4 height 4
click at [143, 218] on div "Undo" at bounding box center [146, 261] width 9 height 4
click at [116, 218] on div "Select" at bounding box center [120, 261] width 11 height 4
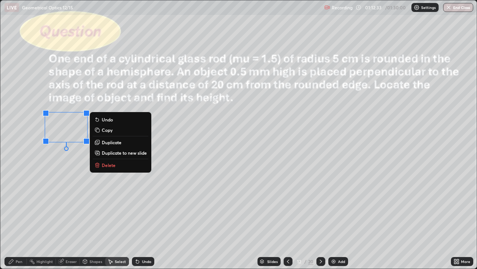
click at [16, 218] on div "Pen" at bounding box center [19, 261] width 7 height 4
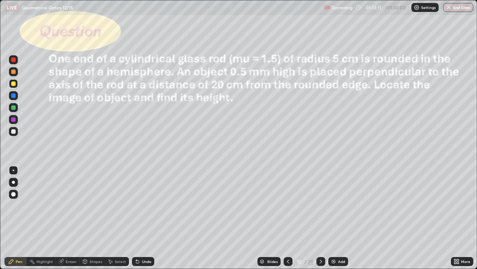
click at [144, 218] on div "Undo" at bounding box center [143, 261] width 22 height 9
click at [142, 218] on div "Undo" at bounding box center [143, 261] width 22 height 9
click at [95, 218] on div "Shapes" at bounding box center [96, 261] width 13 height 4
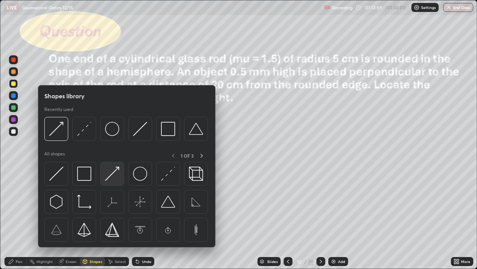
click at [116, 178] on img at bounding box center [112, 173] width 14 height 14
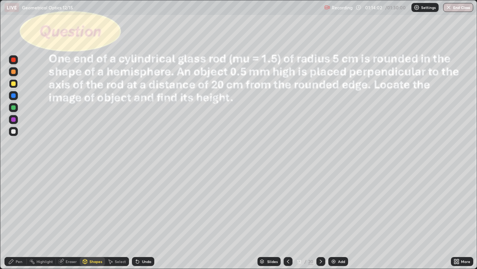
click at [92, 218] on div "Shapes" at bounding box center [96, 261] width 13 height 4
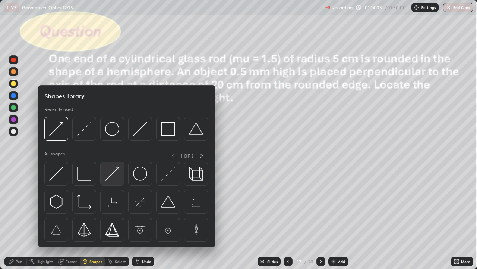
click at [118, 182] on div at bounding box center [112, 174] width 24 height 24
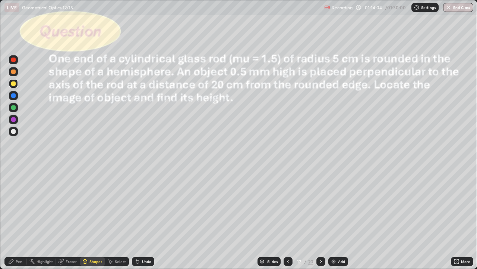
click at [14, 106] on div at bounding box center [13, 107] width 4 height 4
click at [16, 218] on div "Pen" at bounding box center [19, 261] width 7 height 4
click at [15, 132] on div at bounding box center [13, 131] width 4 height 4
click at [145, 218] on div "Undo" at bounding box center [146, 261] width 9 height 4
click at [320, 218] on icon at bounding box center [321, 261] width 6 height 6
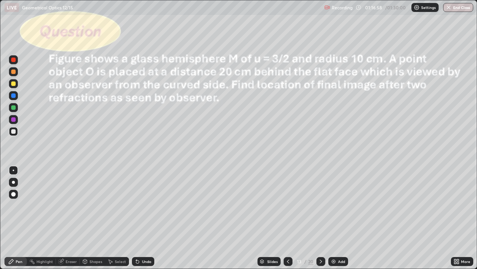
click at [93, 218] on div "Shapes" at bounding box center [96, 261] width 13 height 4
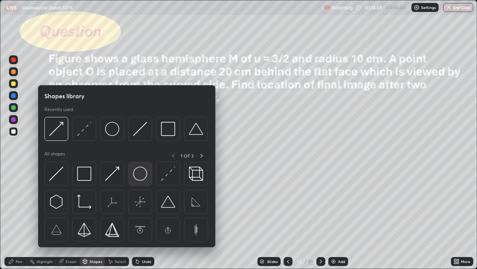
click at [138, 177] on img at bounding box center [140, 173] width 14 height 14
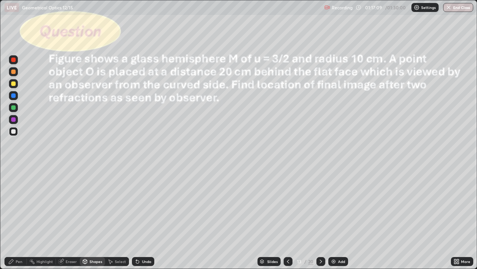
click at [96, 218] on div "Shapes" at bounding box center [96, 261] width 13 height 4
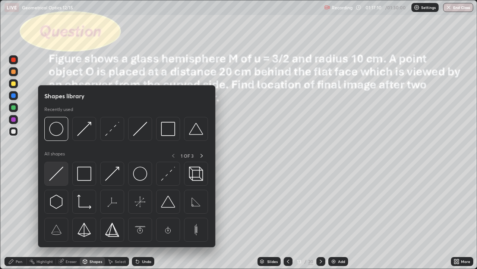
click at [61, 178] on img at bounding box center [56, 173] width 14 height 14
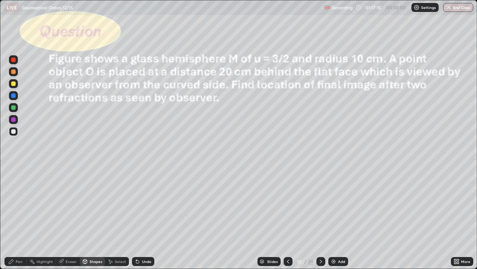
click at [69, 218] on div "Eraser" at bounding box center [71, 261] width 11 height 4
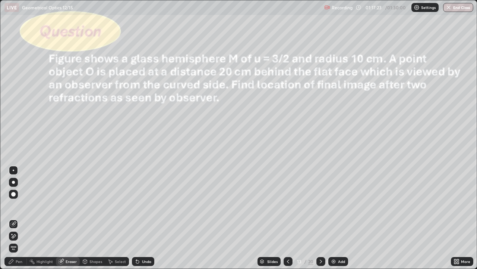
click at [94, 218] on div "Shapes" at bounding box center [96, 261] width 13 height 4
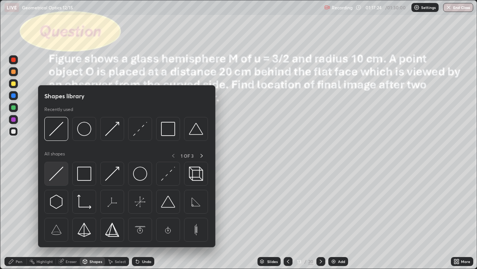
click at [64, 178] on div at bounding box center [56, 174] width 24 height 24
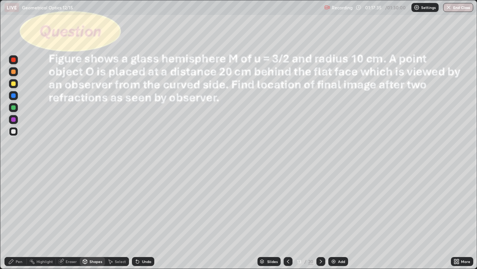
click at [19, 218] on div "Pen" at bounding box center [15, 261] width 22 height 9
click at [15, 84] on div at bounding box center [13, 83] width 4 height 4
click at [65, 218] on div "Eraser" at bounding box center [68, 261] width 24 height 9
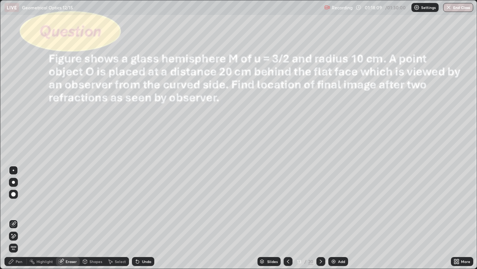
click at [21, 218] on div "Pen" at bounding box center [19, 261] width 7 height 4
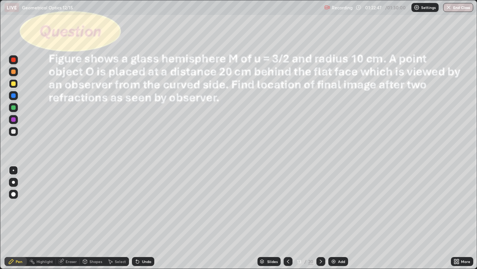
click at [459, 8] on button "End Class" at bounding box center [459, 7] width 30 height 9
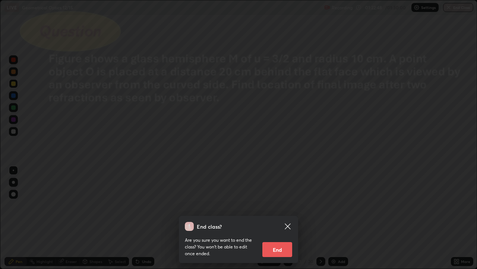
click at [282, 218] on button "End" at bounding box center [278, 249] width 30 height 15
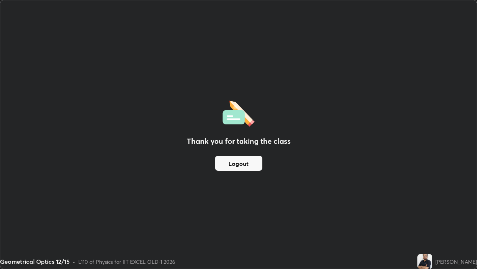
click at [244, 165] on button "Logout" at bounding box center [238, 163] width 47 height 15
